Goal: Information Seeking & Learning: Learn about a topic

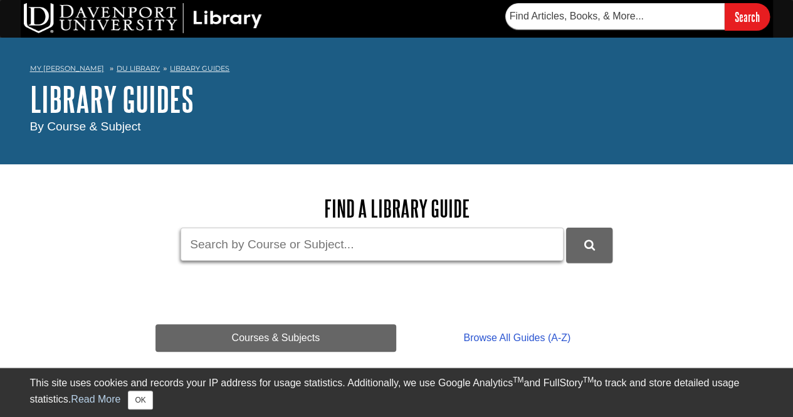
click at [293, 241] on input "Guide Search Terms" at bounding box center [372, 244] width 383 height 33
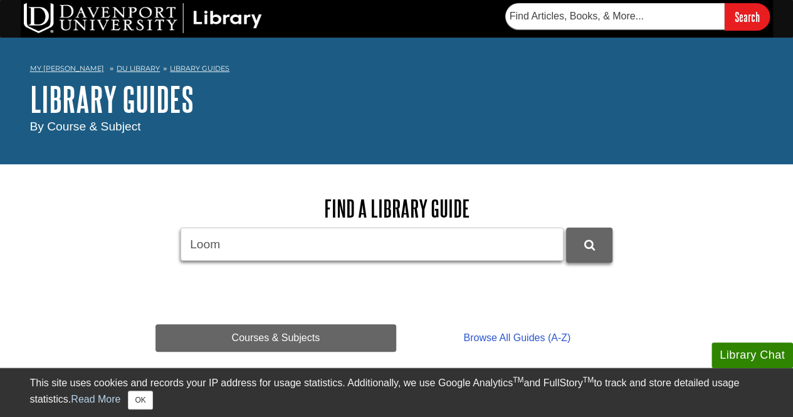
type input "Loom"
click at [579, 249] on button "DU Library Guides Search" at bounding box center [589, 245] width 46 height 34
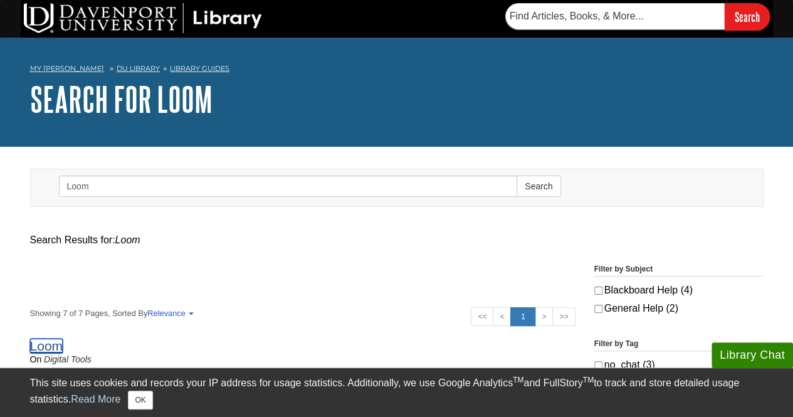
click at [50, 343] on link "Loom" at bounding box center [46, 346] width 33 height 14
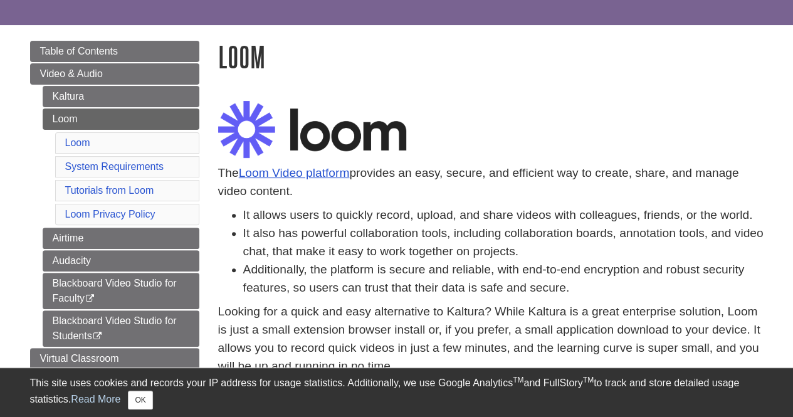
scroll to position [123, 0]
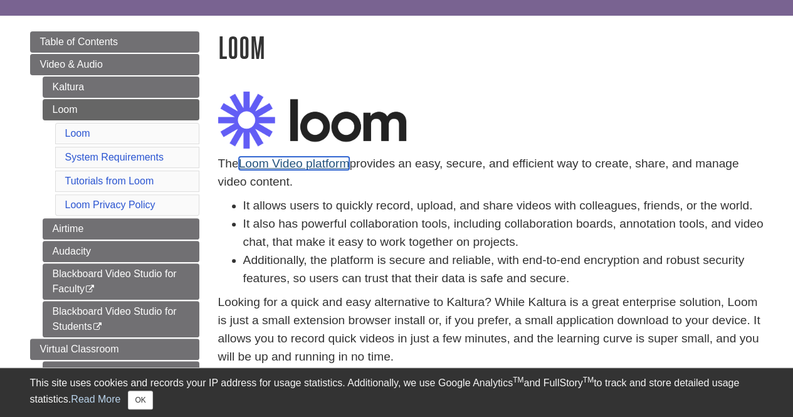
click at [326, 165] on link "Loom Video platform" at bounding box center [294, 163] width 111 height 13
